Goal: Download file/media

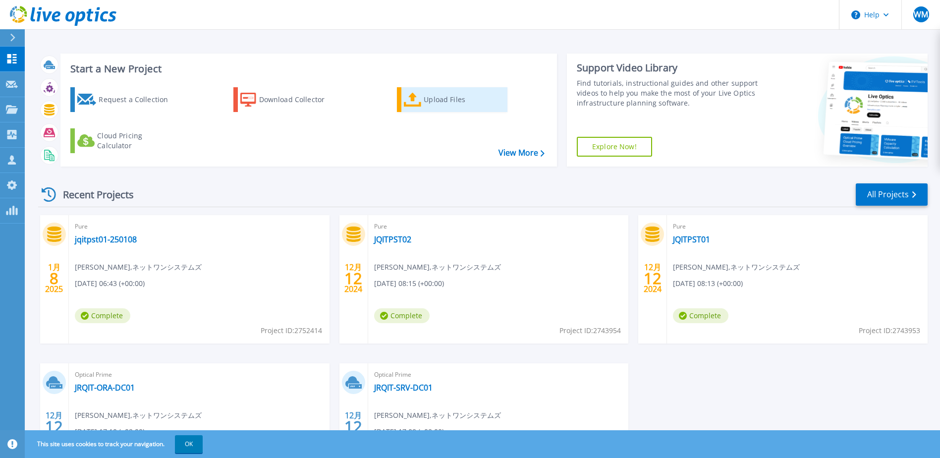
click at [450, 105] on div "Upload Files" at bounding box center [463, 100] width 79 height 20
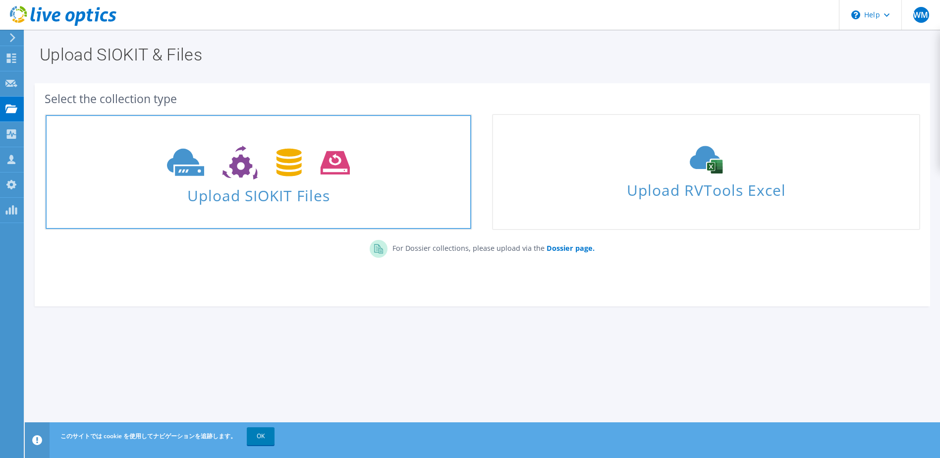
click at [242, 174] on use at bounding box center [258, 163] width 183 height 34
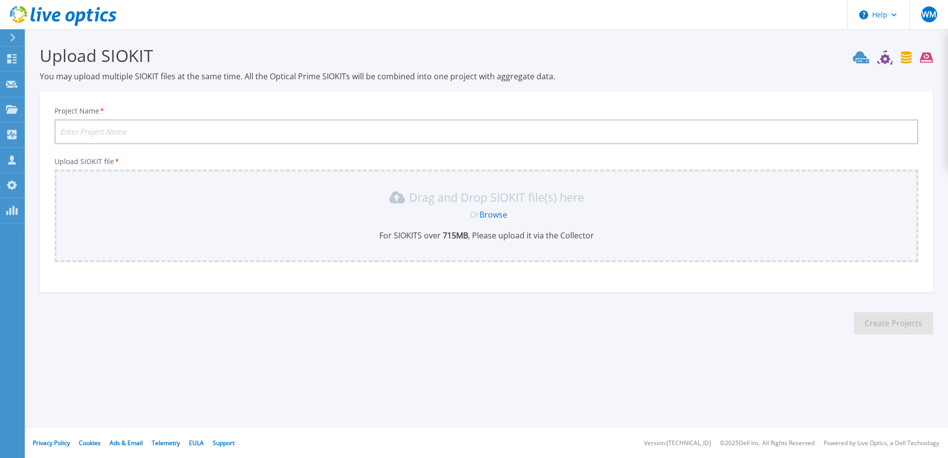
click at [487, 217] on link "Browse" at bounding box center [493, 214] width 28 height 11
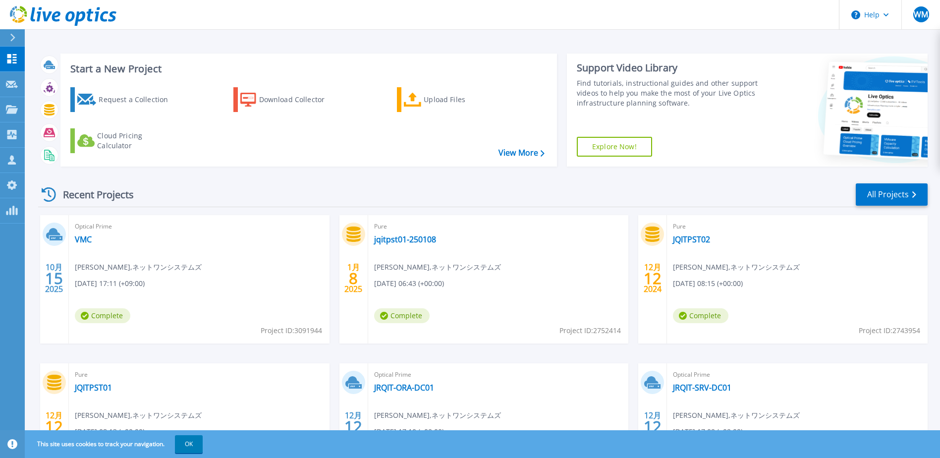
click at [117, 309] on span "Complete" at bounding box center [103, 315] width 56 height 15
click at [113, 316] on span "Complete" at bounding box center [103, 315] width 56 height 15
click at [80, 232] on span "Optical Prime" at bounding box center [199, 226] width 249 height 11
click at [82, 242] on link "VMC" at bounding box center [83, 239] width 17 height 10
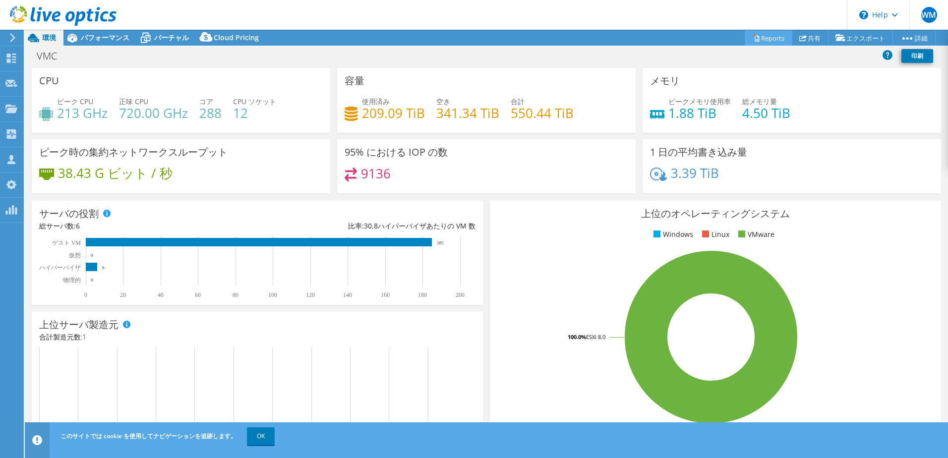
click at [771, 37] on link "Reports" at bounding box center [769, 37] width 48 height 15
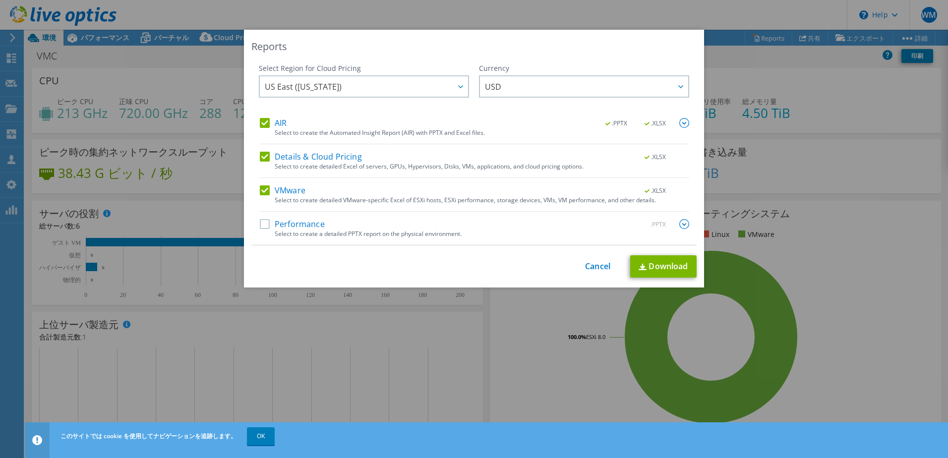
click at [266, 222] on label "Performance" at bounding box center [292, 224] width 65 height 10
click at [0, 0] on input "Performance" at bounding box center [0, 0] width 0 height 0
click at [661, 268] on link "Download" at bounding box center [663, 266] width 66 height 22
click at [590, 270] on link "Cancel" at bounding box center [597, 266] width 25 height 9
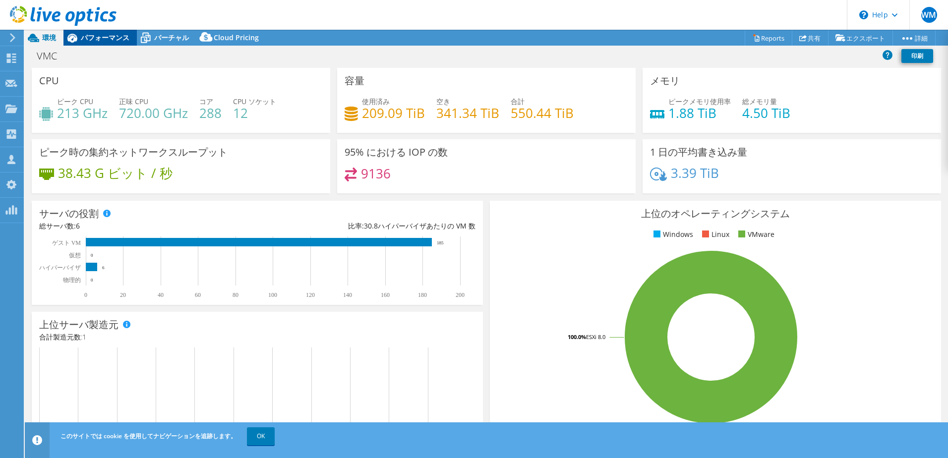
click at [98, 38] on span "パフォーマンス" at bounding box center [105, 37] width 49 height 9
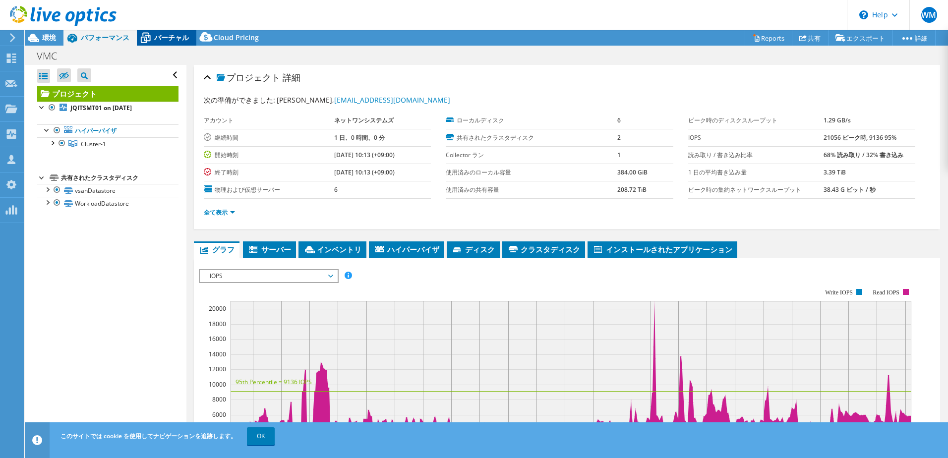
click at [182, 41] on span "バーチャル" at bounding box center [171, 37] width 35 height 9
